Goal: Find specific page/section: Find specific page/section

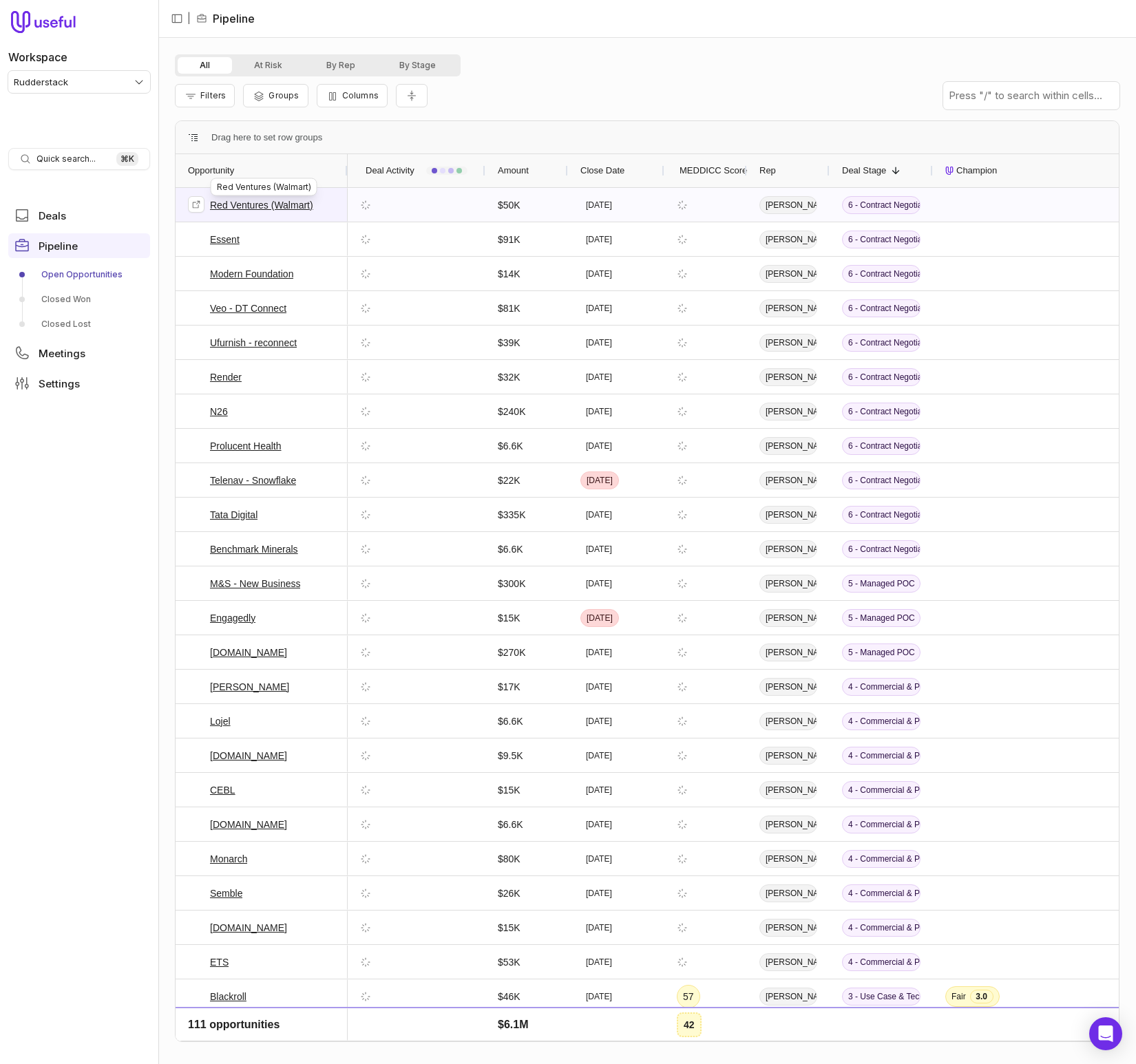
click at [301, 201] on link "Red Ventures (Walmart)" at bounding box center [261, 206] width 103 height 17
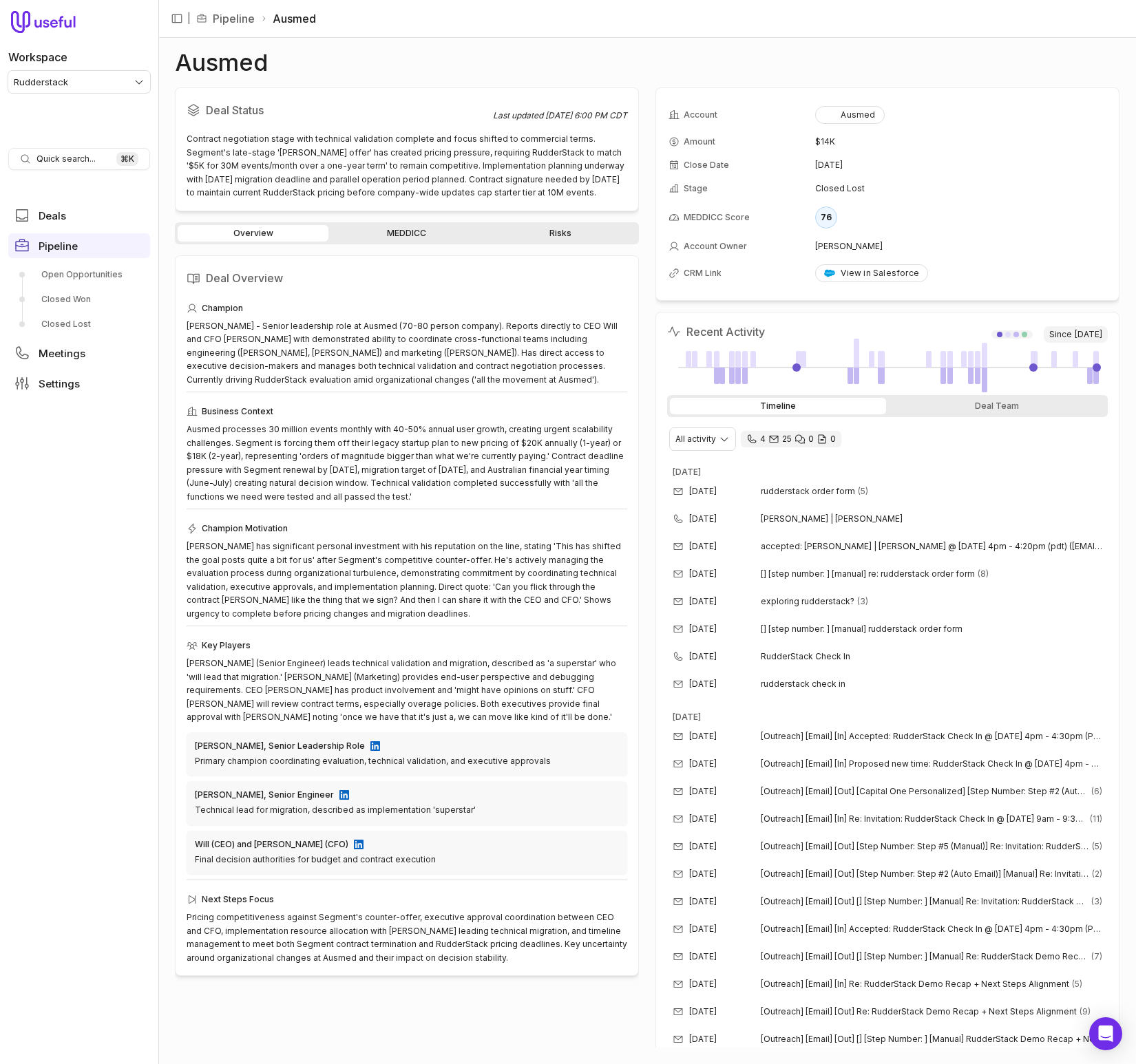
click at [403, 243] on div "Overview MEDDICC Risks" at bounding box center [407, 233] width 464 height 22
click at [406, 236] on link "MEDDICC" at bounding box center [407, 233] width 151 height 17
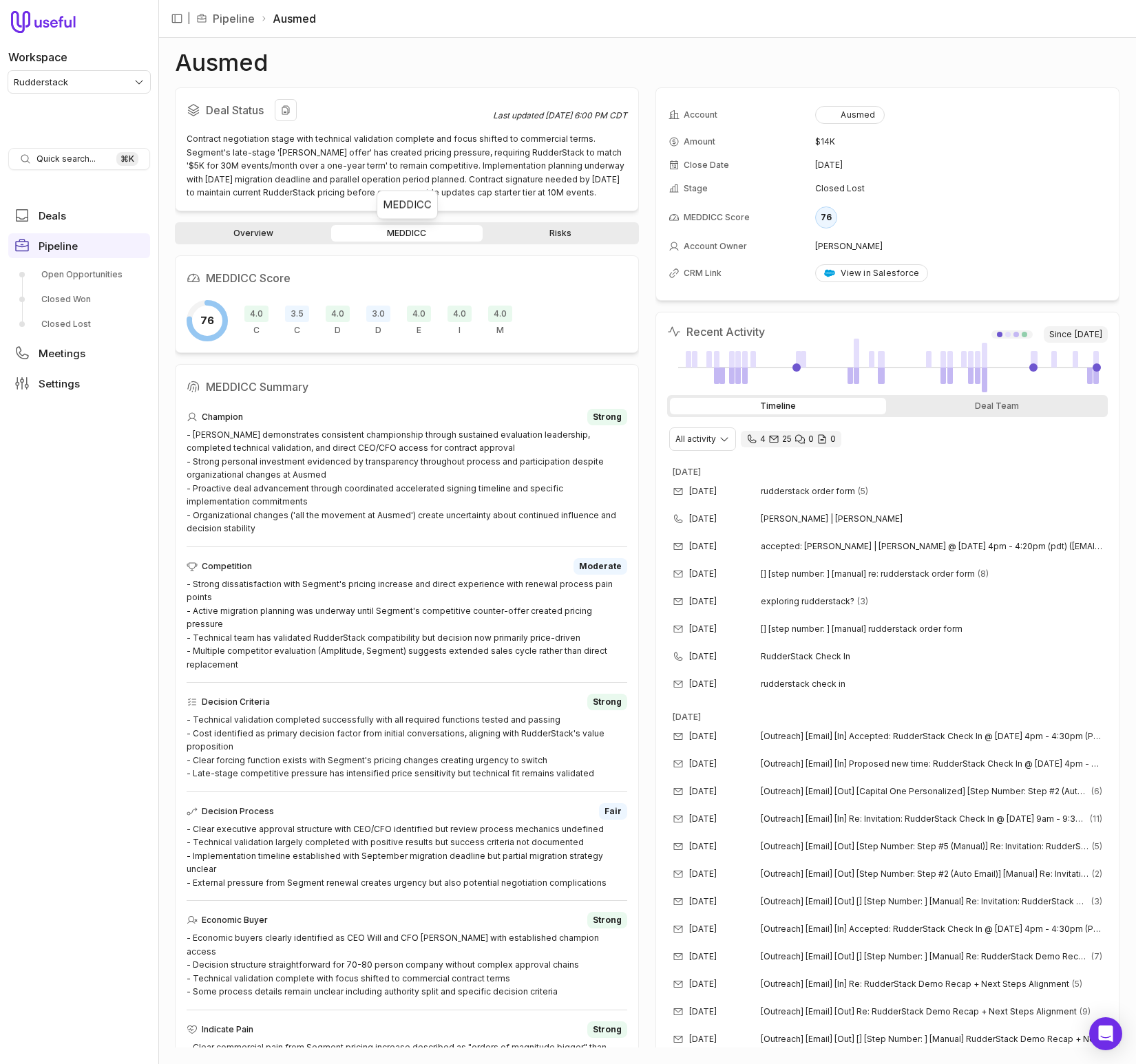
scroll to position [1, 0]
